Goal: Task Accomplishment & Management: Manage account settings

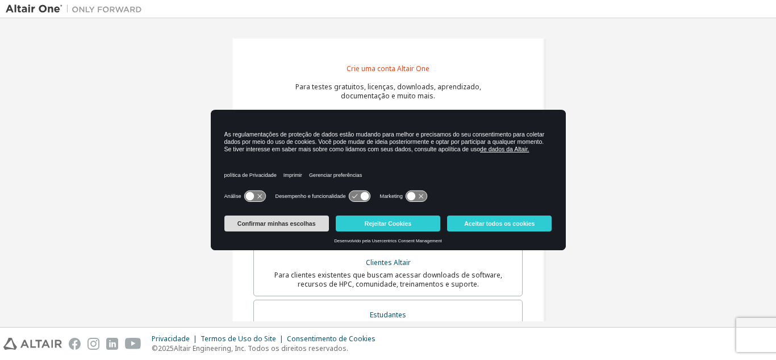
click at [285, 221] on font "Confirmar minhas escolhas" at bounding box center [276, 223] width 78 height 7
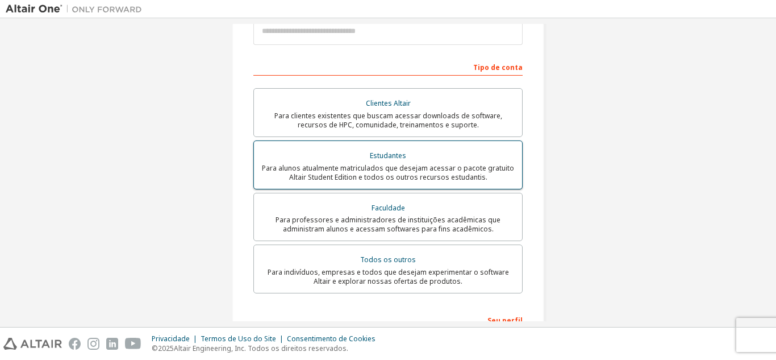
scroll to position [170, 0]
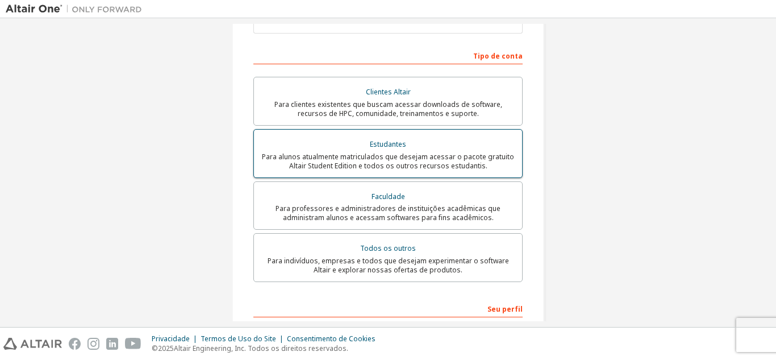
click at [448, 143] on div "Estudantes" at bounding box center [388, 144] width 254 height 16
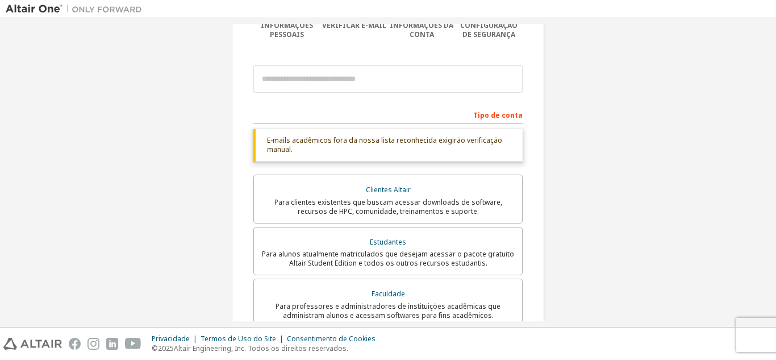
scroll to position [57, 0]
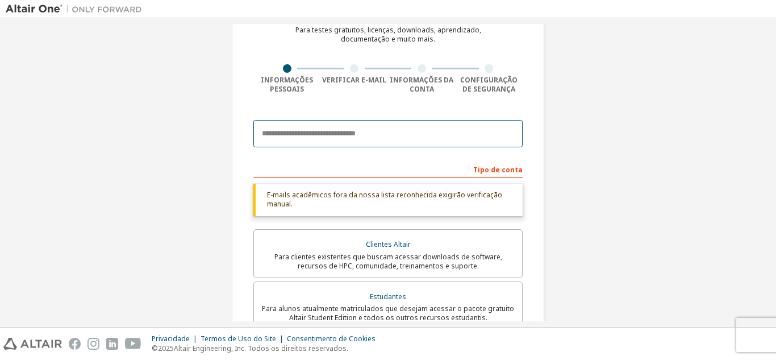
click at [419, 134] on input "email" at bounding box center [387, 133] width 269 height 27
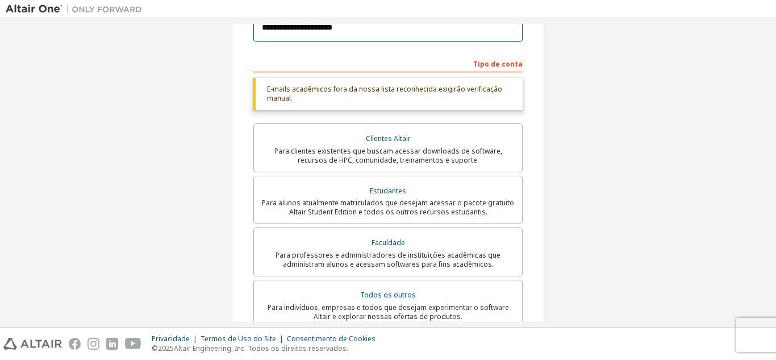
scroll to position [170, 0]
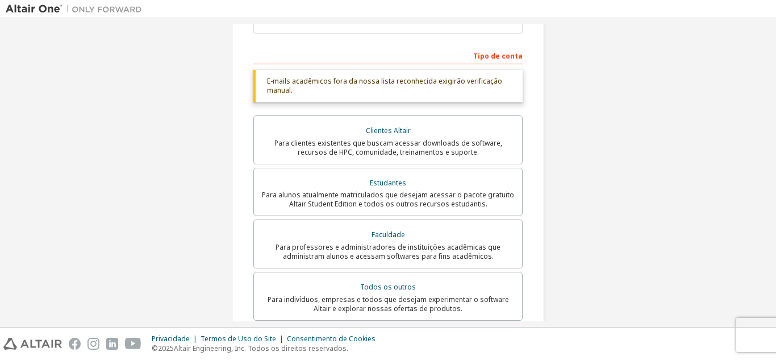
click at [481, 83] on font "E-mails acadêmicos fora da nossa lista reconhecida exigirão verificação manual." at bounding box center [384, 85] width 235 height 19
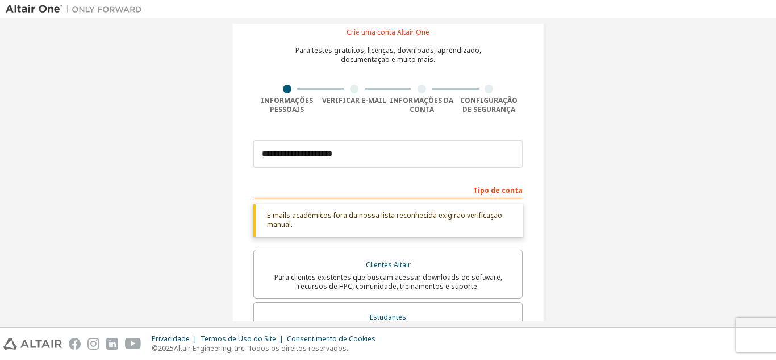
scroll to position [0, 0]
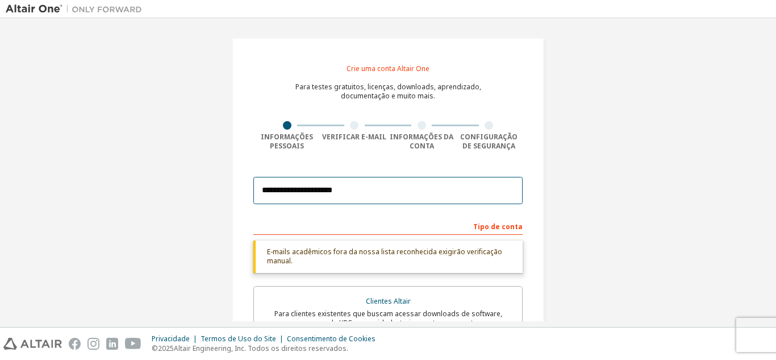
click at [377, 194] on input "**********" at bounding box center [387, 190] width 269 height 27
type input "**********"
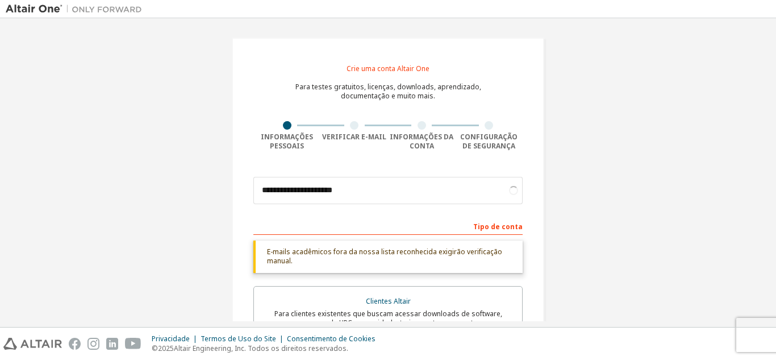
click at [620, 118] on div "**********" at bounding box center [388, 350] width 765 height 652
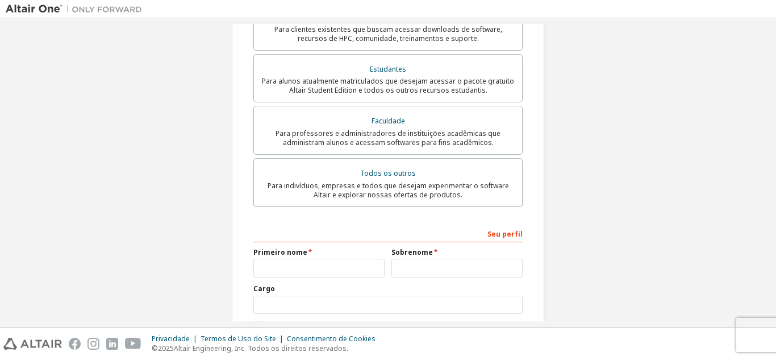
scroll to position [355, 0]
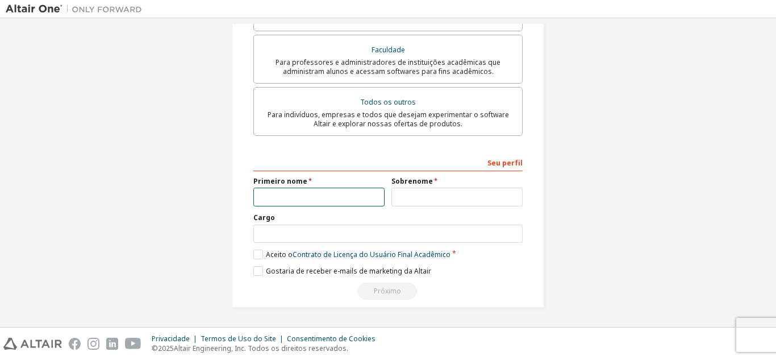
click at [335, 202] on input "text" at bounding box center [318, 196] width 131 height 19
type input "*****"
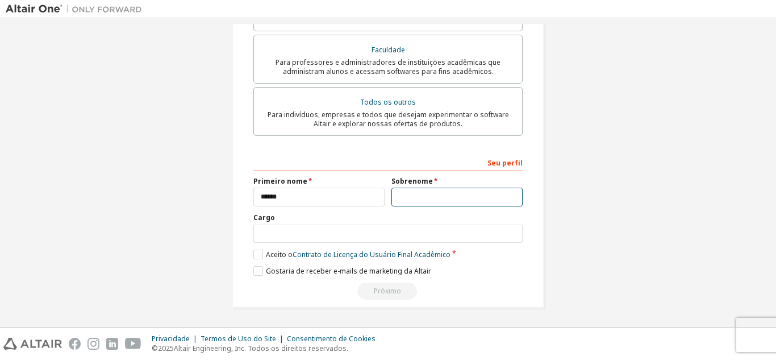
click at [421, 196] on input "text" at bounding box center [456, 196] width 131 height 19
type input "******"
click at [261, 254] on label "Aceito o Contrato de Licença do Usuário Final Acadêmico" at bounding box center [351, 254] width 197 height 10
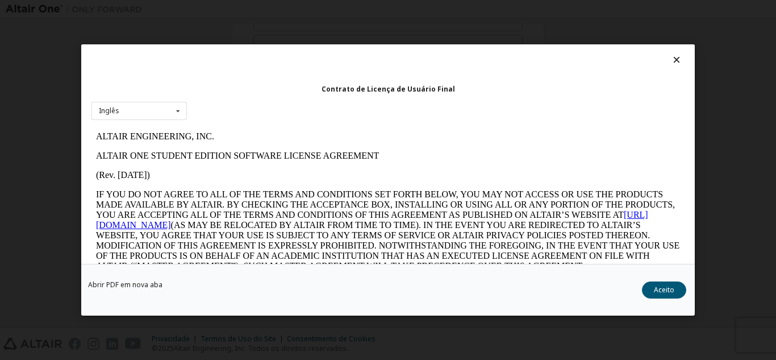
scroll to position [0, 0]
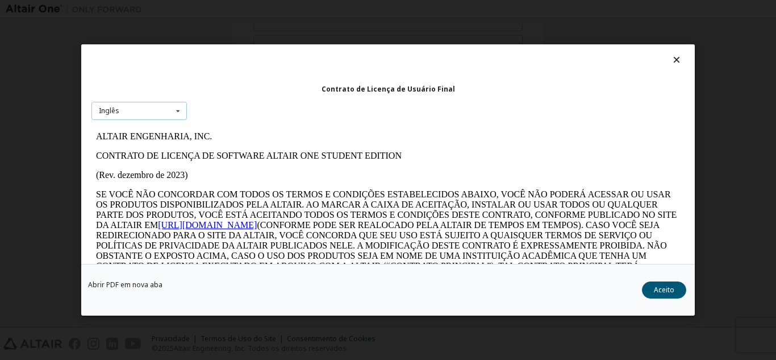
click at [140, 103] on div "Inglês Inglês" at bounding box center [138, 110] width 95 height 19
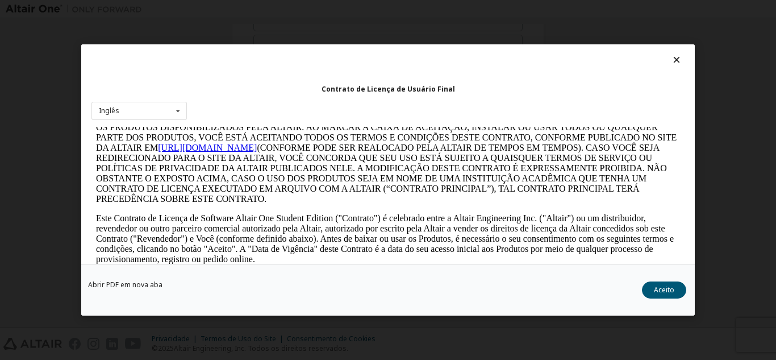
scroll to position [170, 0]
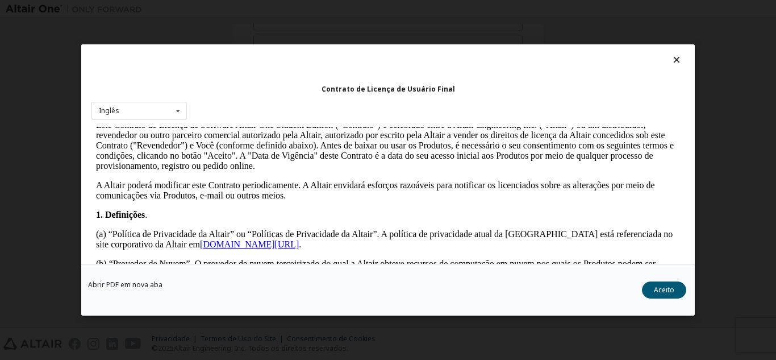
click at [653, 286] on button "Aceito" at bounding box center [664, 289] width 44 height 17
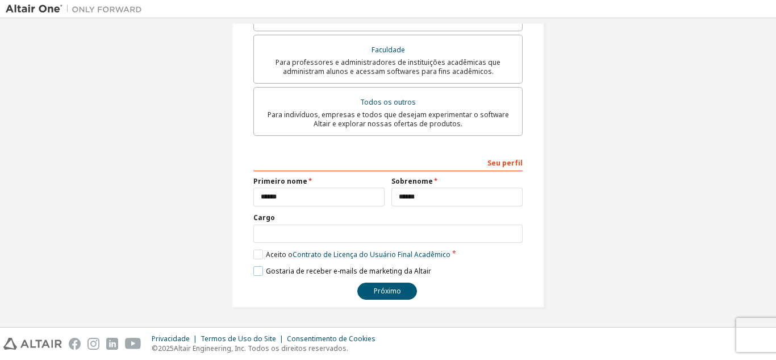
click at [255, 269] on label "Gostaria de receber e-mails de marketing da Altair" at bounding box center [342, 271] width 178 height 10
click at [254, 274] on label "Gostaria de receber e-mails de marketing da Altair" at bounding box center [342, 271] width 178 height 10
click at [388, 286] on font "Próximo" at bounding box center [387, 291] width 27 height 10
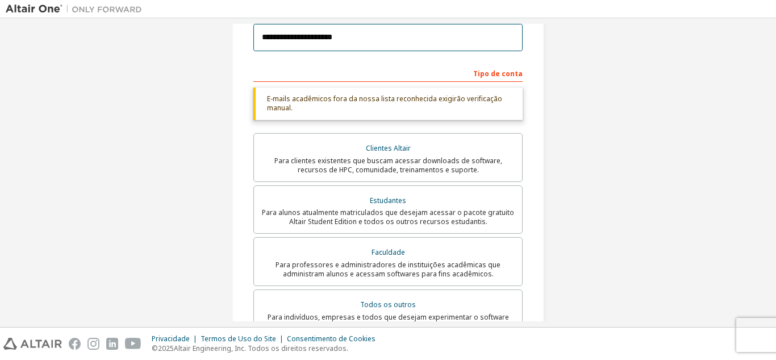
click at [308, 39] on input "**********" at bounding box center [387, 37] width 269 height 27
click at [305, 37] on input "**********" at bounding box center [387, 37] width 269 height 27
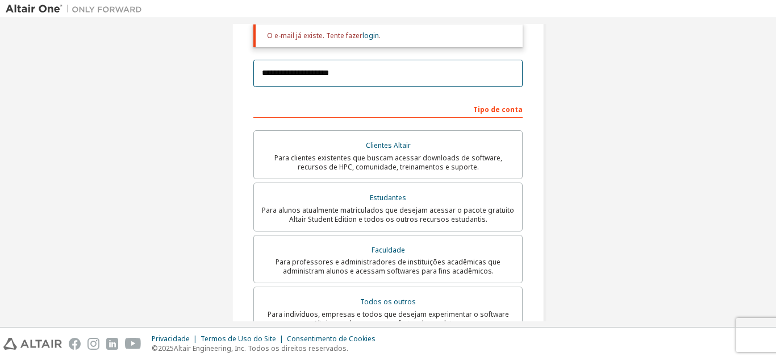
scroll to position [96, 0]
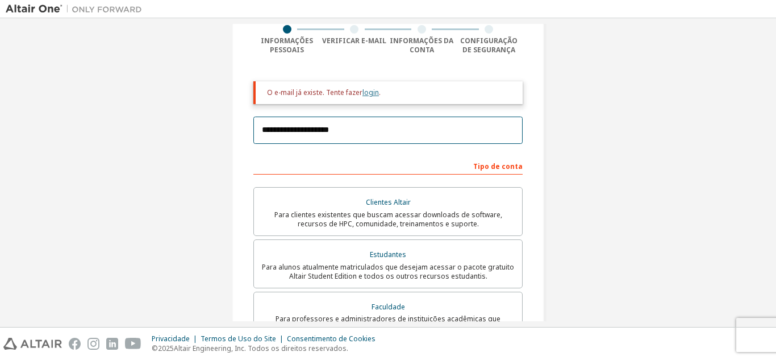
type input "**********"
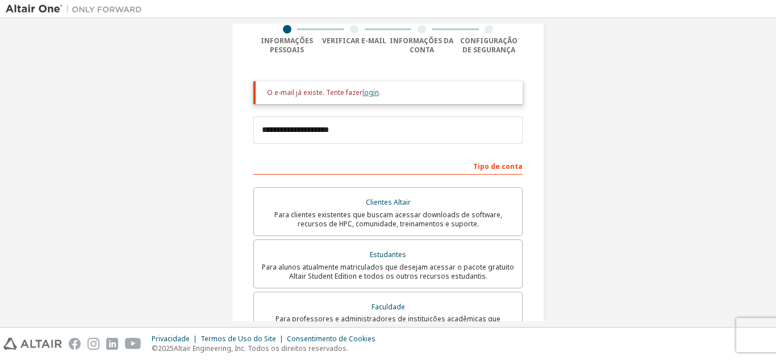
click at [367, 90] on font "login" at bounding box center [370, 92] width 16 height 10
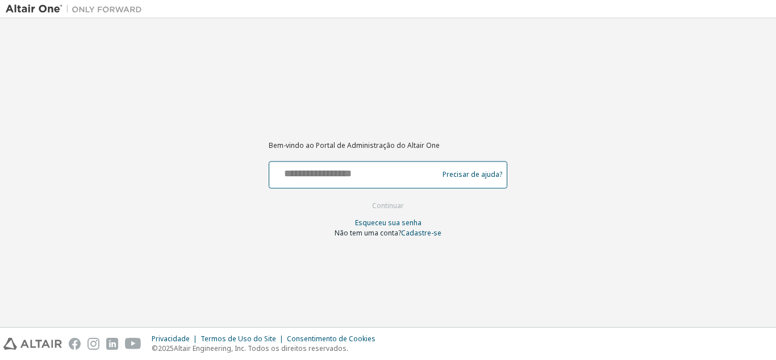
click at [357, 172] on input "text" at bounding box center [355, 172] width 163 height 16
type input "**********"
click at [360, 197] on button "Continuar" at bounding box center [388, 205] width 56 height 17
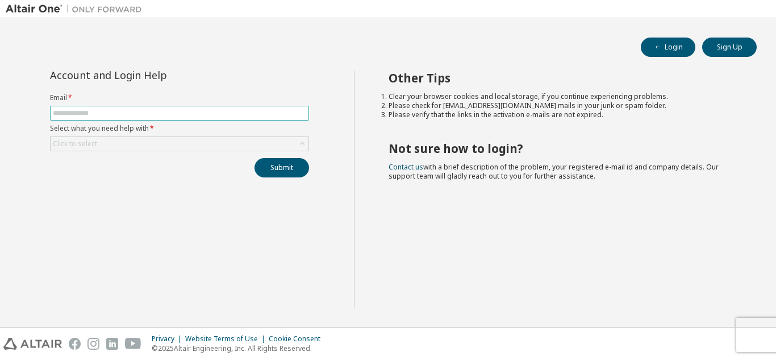
click at [176, 114] on input "text" at bounding box center [179, 112] width 253 height 9
type input "**********"
click at [157, 143] on div "Click to select" at bounding box center [180, 144] width 258 height 14
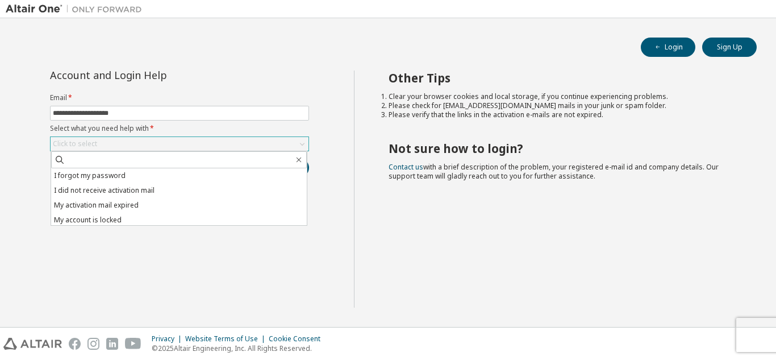
click at [157, 143] on div "Click to select" at bounding box center [180, 144] width 258 height 14
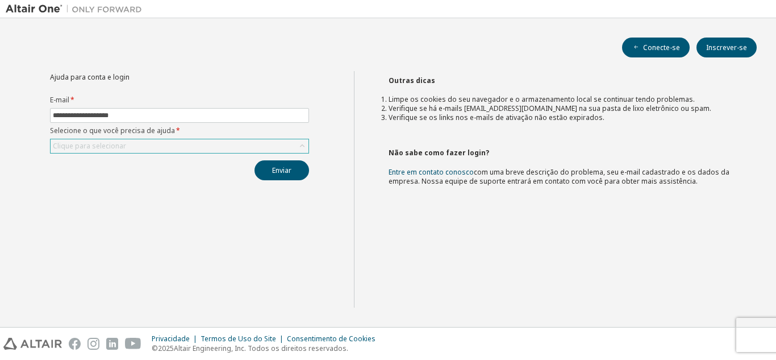
click at [181, 147] on div "Clique para selecionar" at bounding box center [180, 146] width 258 height 14
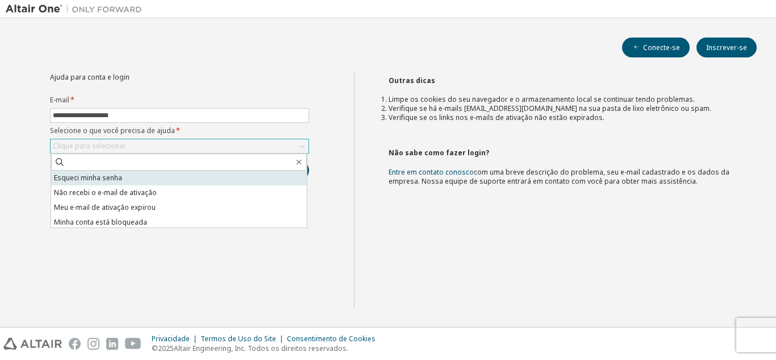
click at [174, 185] on li "Esqueci minha senha" at bounding box center [179, 177] width 256 height 15
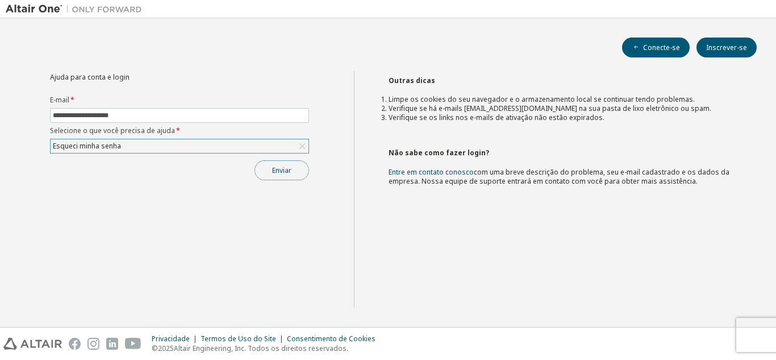
click at [286, 170] on font "Enviar" at bounding box center [281, 170] width 19 height 10
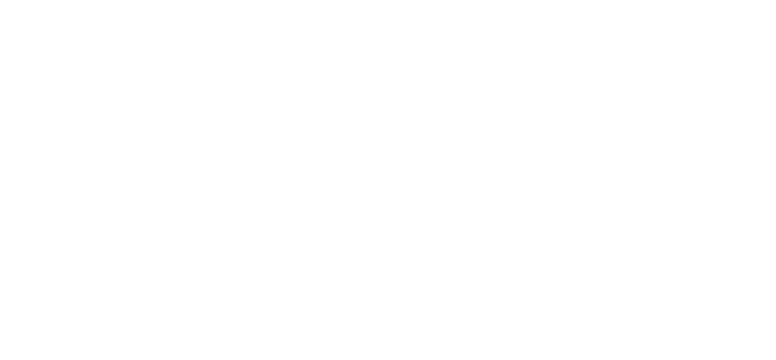
click at [390, 94] on div at bounding box center [388, 180] width 776 height 360
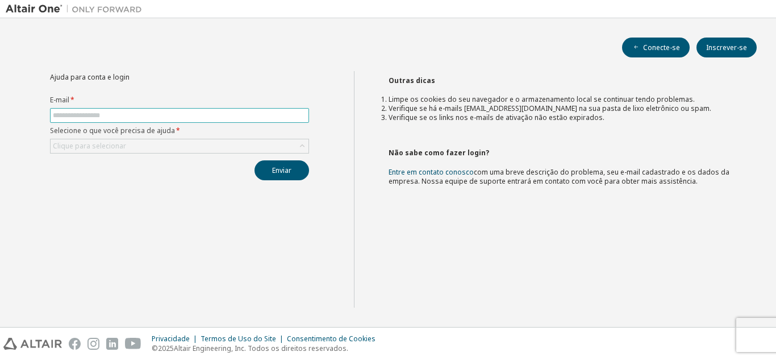
click at [243, 120] on span at bounding box center [179, 115] width 259 height 15
click at [137, 115] on input "text" at bounding box center [179, 115] width 253 height 9
type input "**********"
click at [141, 142] on div "Clique para selecionar" at bounding box center [180, 146] width 258 height 14
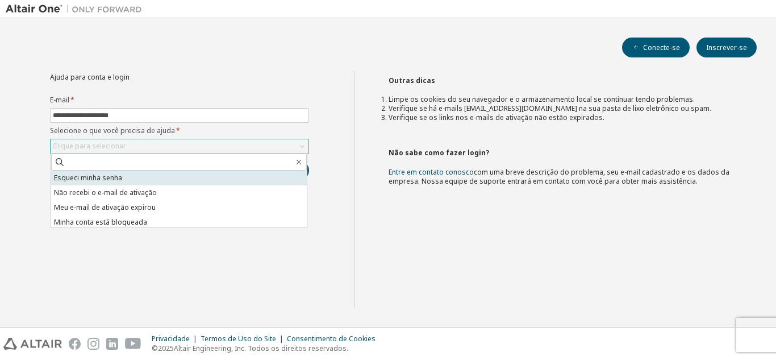
click at [140, 178] on li "Esqueci minha senha" at bounding box center [179, 177] width 256 height 15
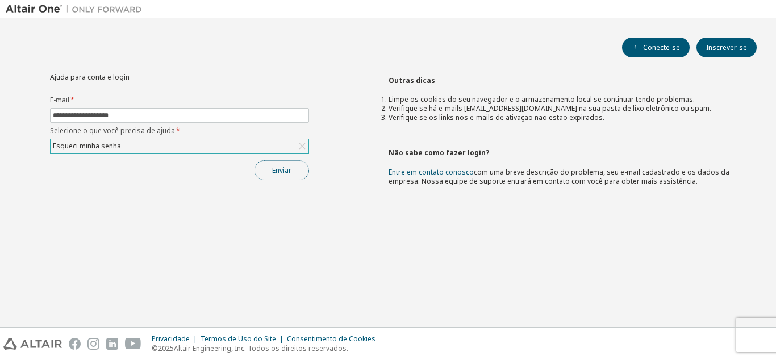
click at [284, 174] on font "Enviar" at bounding box center [281, 170] width 19 height 10
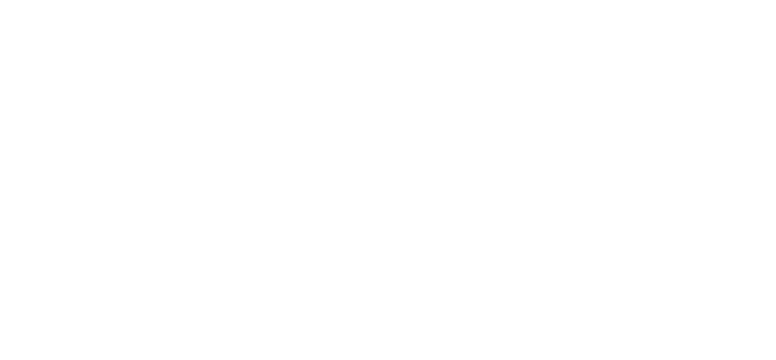
click at [432, 59] on div at bounding box center [388, 180] width 776 height 360
click at [14, 84] on div at bounding box center [388, 180] width 776 height 360
click at [32, 69] on div at bounding box center [388, 180] width 776 height 360
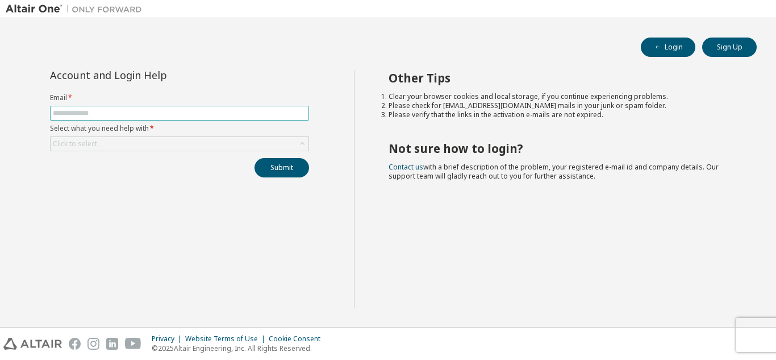
click at [208, 107] on span at bounding box center [179, 113] width 259 height 15
click at [204, 114] on input "text" at bounding box center [179, 112] width 253 height 9
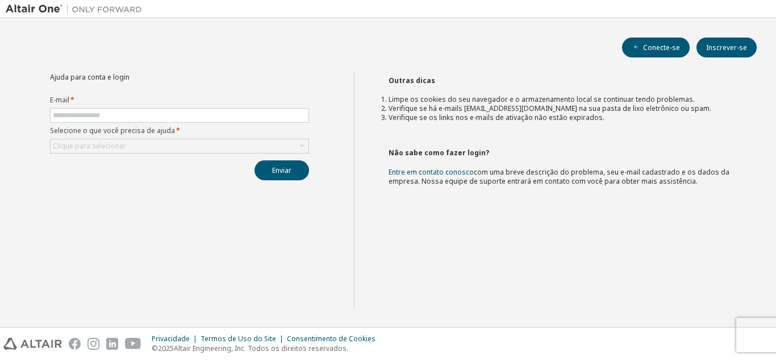
click at [176, 90] on div "Ajuda para conta e login E-mail * Selecione o que você precisa de ajuda * Cliqu…" at bounding box center [179, 125] width 273 height 109
click at [162, 112] on input "text" at bounding box center [179, 115] width 253 height 9
type input "**********"
click at [139, 144] on div "Clique para selecionar" at bounding box center [180, 146] width 258 height 14
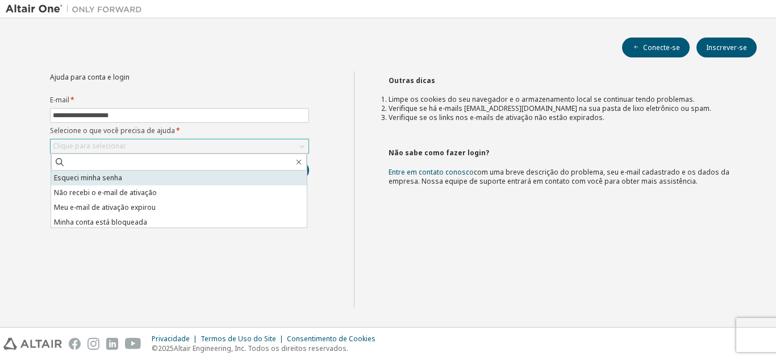
click at [133, 174] on li "Esqueci minha senha" at bounding box center [179, 177] width 256 height 15
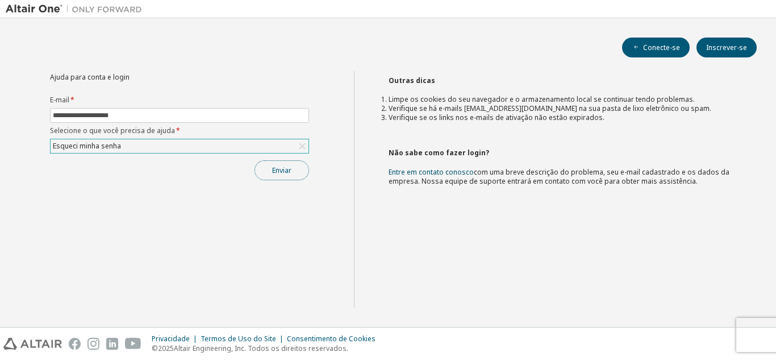
click at [292, 173] on button "Enviar" at bounding box center [281, 170] width 55 height 20
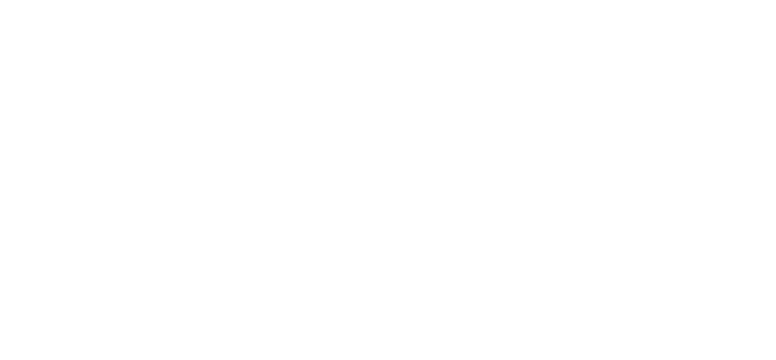
click at [436, 64] on div at bounding box center [388, 180] width 776 height 360
click at [435, 64] on div at bounding box center [388, 180] width 776 height 360
click at [433, 62] on div at bounding box center [388, 180] width 776 height 360
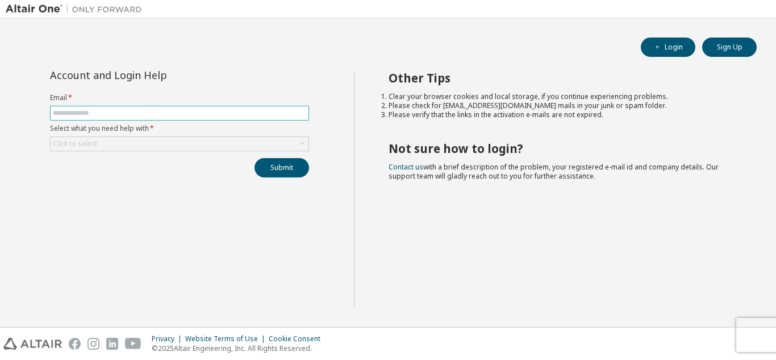
click at [225, 108] on input "text" at bounding box center [179, 112] width 253 height 9
type input "**********"
click at [164, 137] on div "Click to select" at bounding box center [180, 144] width 258 height 14
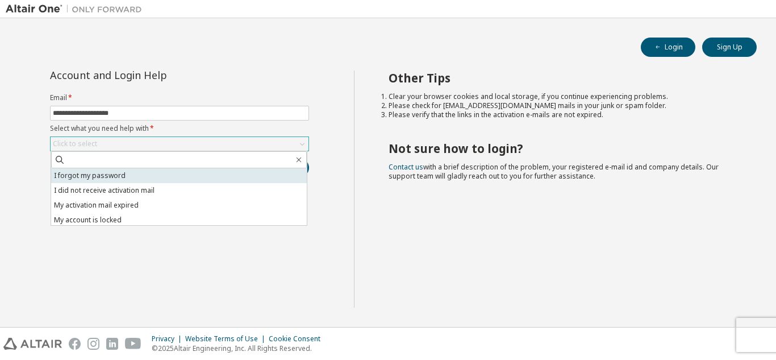
click at [165, 177] on li "I forgot my password" at bounding box center [179, 175] width 256 height 15
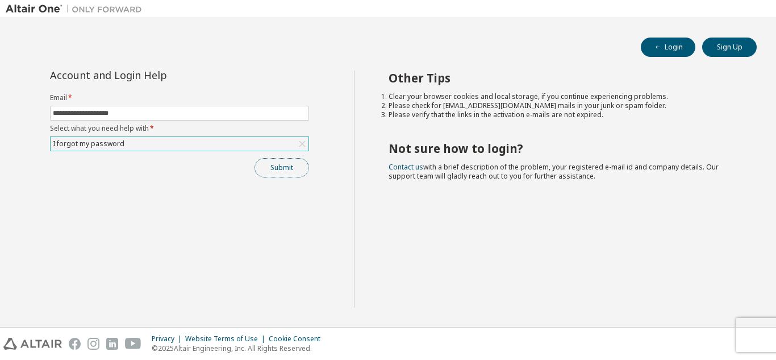
click at [294, 172] on button "Submit" at bounding box center [281, 167] width 55 height 19
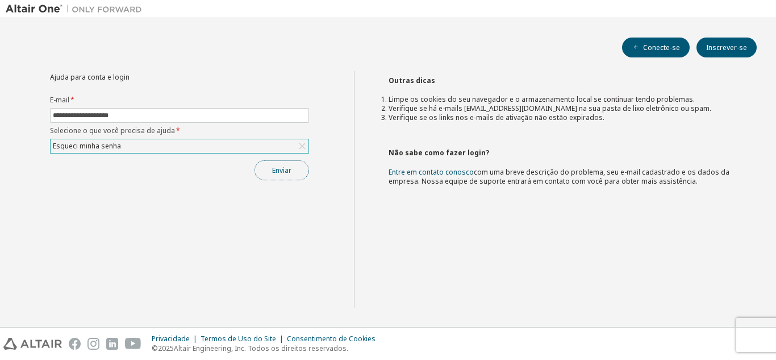
click at [283, 177] on button "Enviar" at bounding box center [281, 170] width 55 height 20
